Goal: Book appointment/travel/reservation

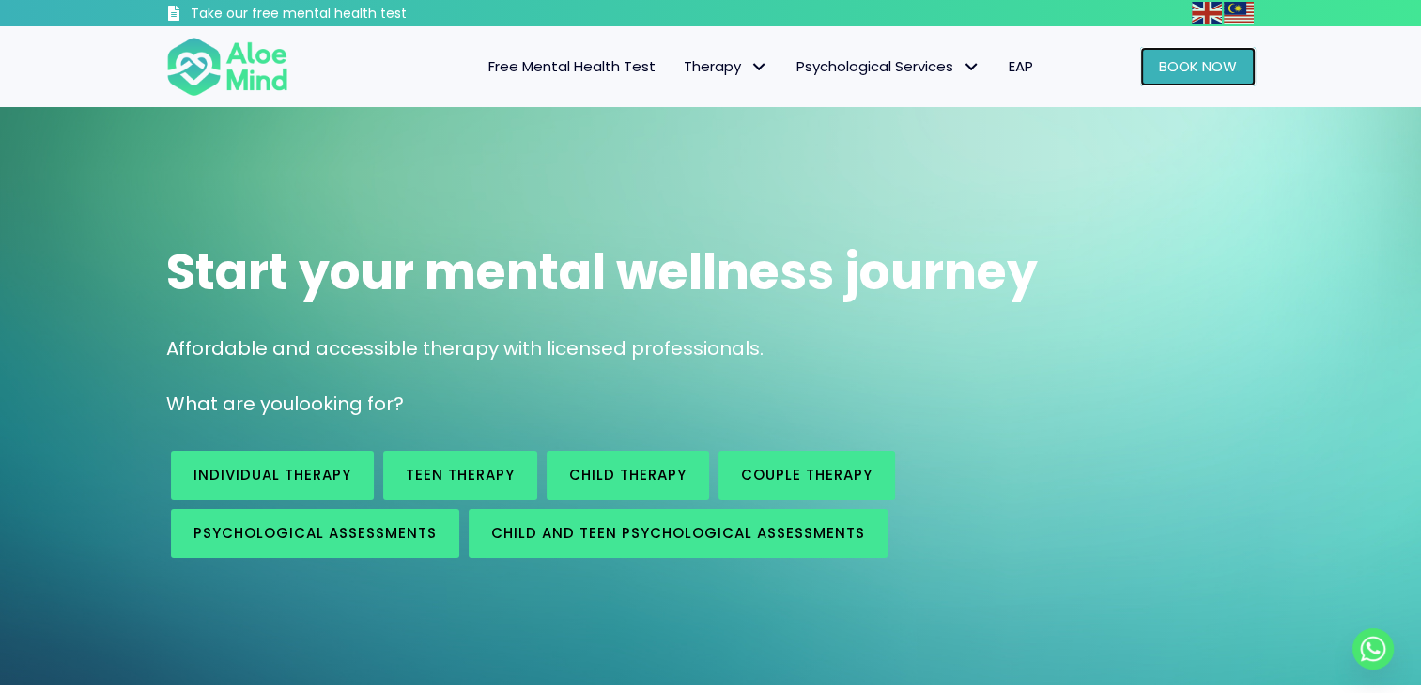
click at [1172, 69] on span "Book Now" at bounding box center [1198, 66] width 78 height 20
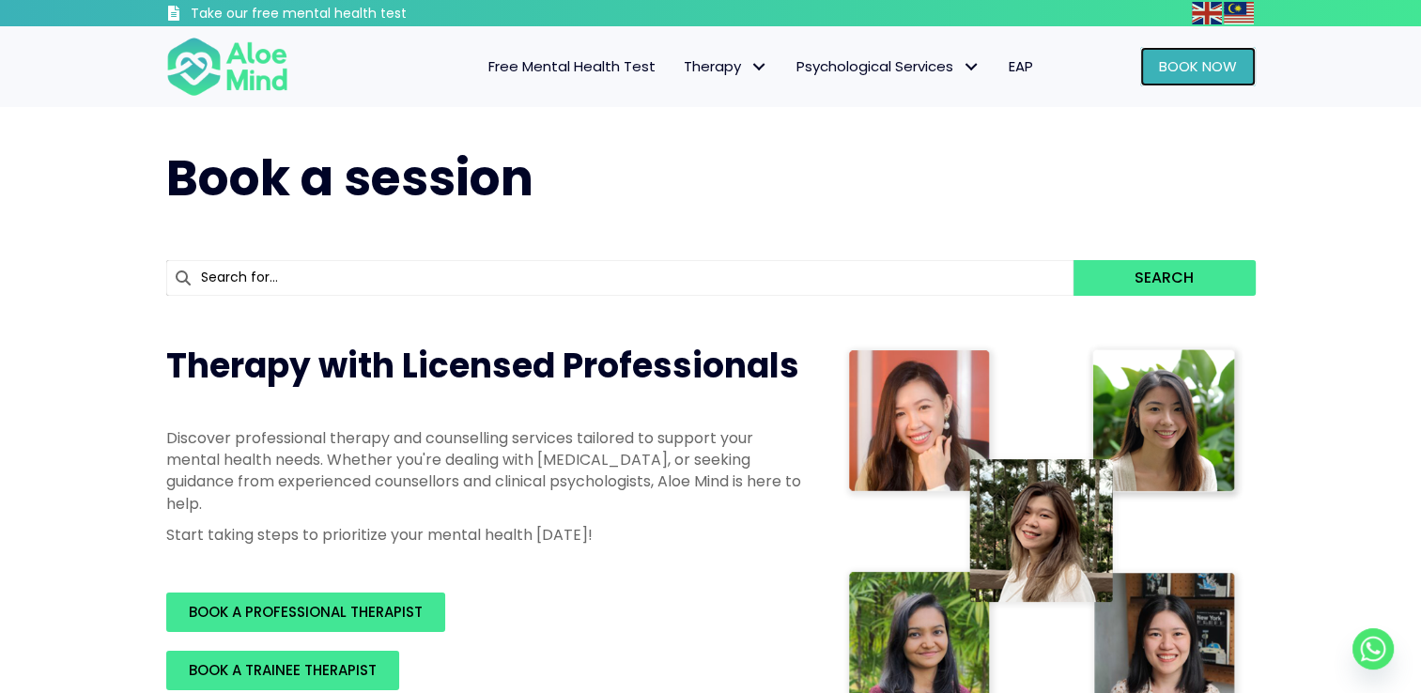
click at [1186, 74] on span "Book Now" at bounding box center [1198, 66] width 78 height 20
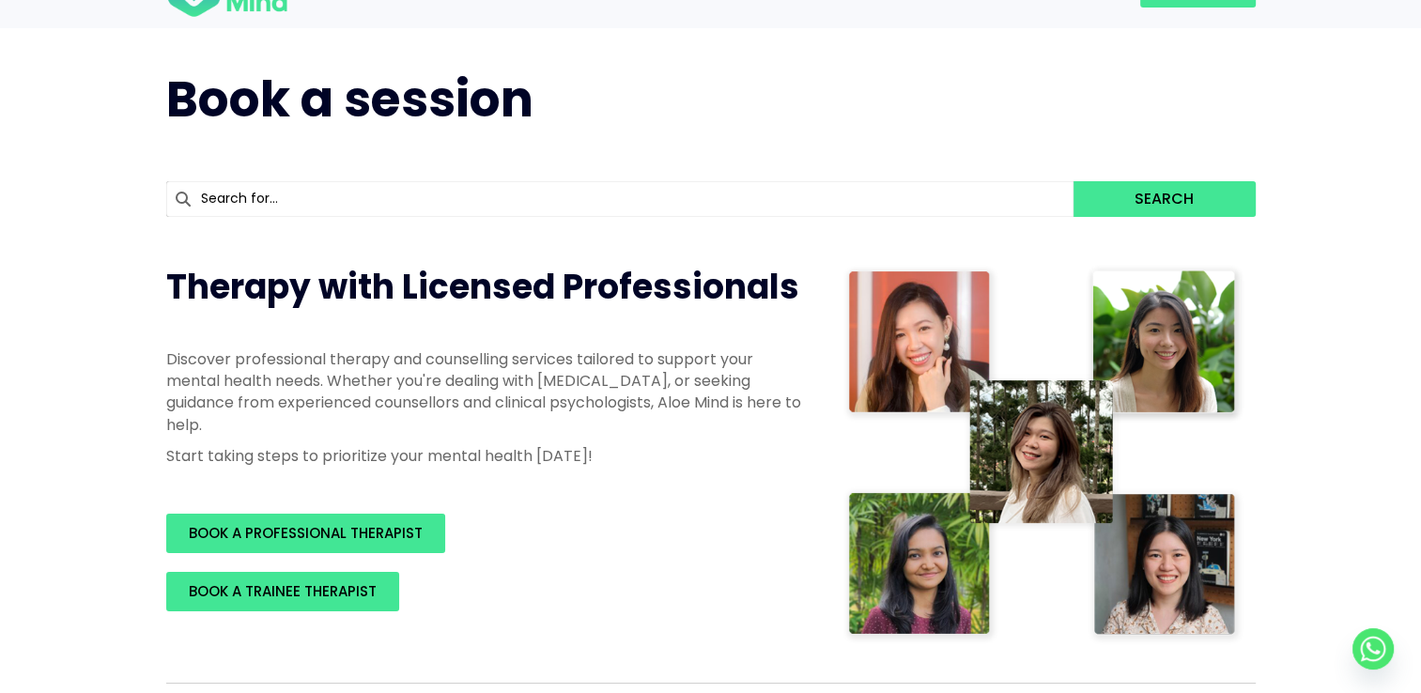
scroll to position [313, 0]
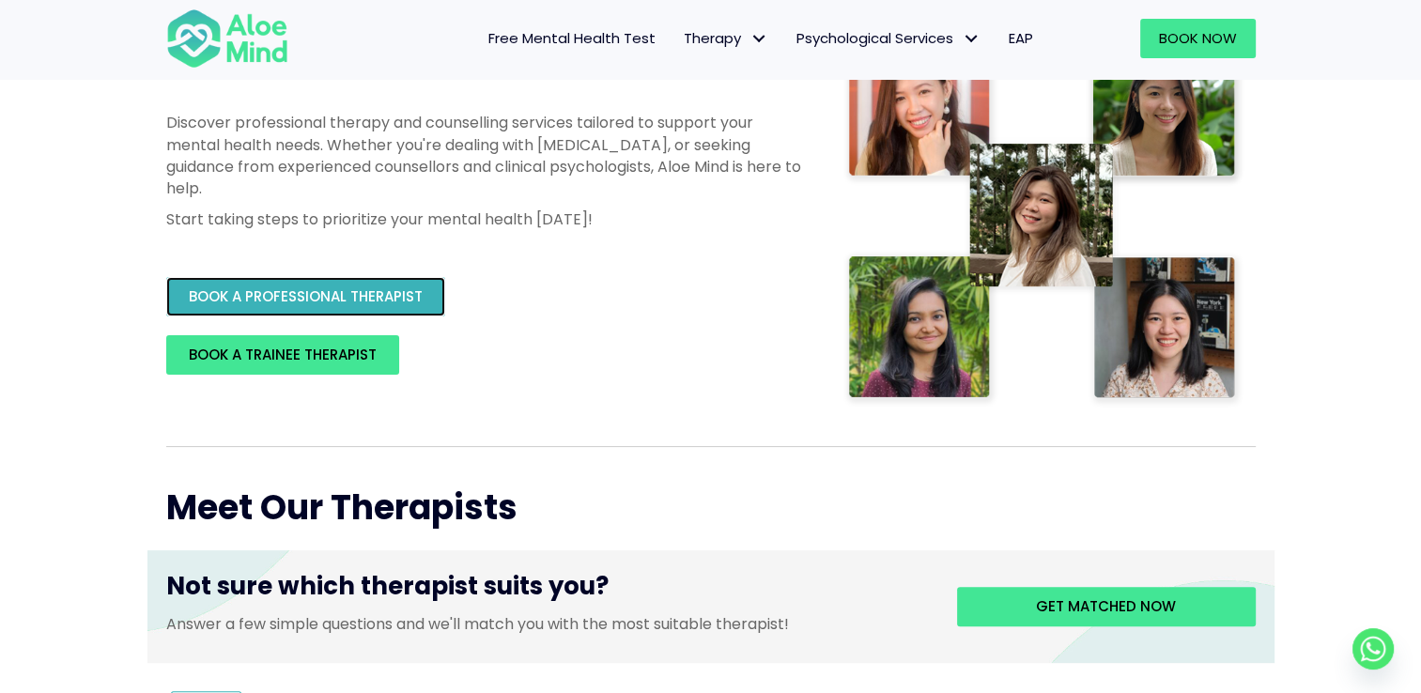
click at [334, 297] on span "BOOK A PROFESSIONAL THERAPIST" at bounding box center [306, 296] width 234 height 20
